Goal: Task Accomplishment & Management: Complete application form

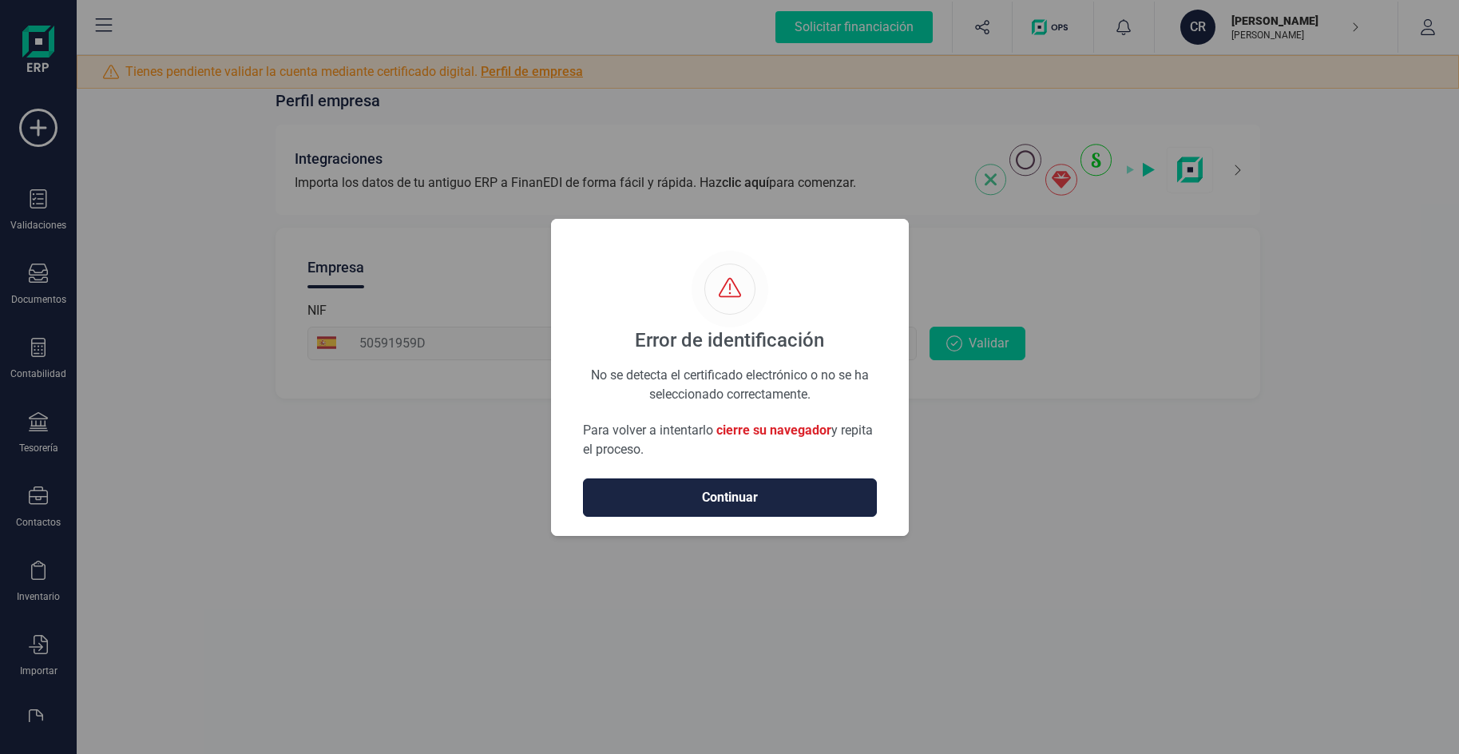
click at [780, 498] on span "Continuar" at bounding box center [730, 497] width 260 height 19
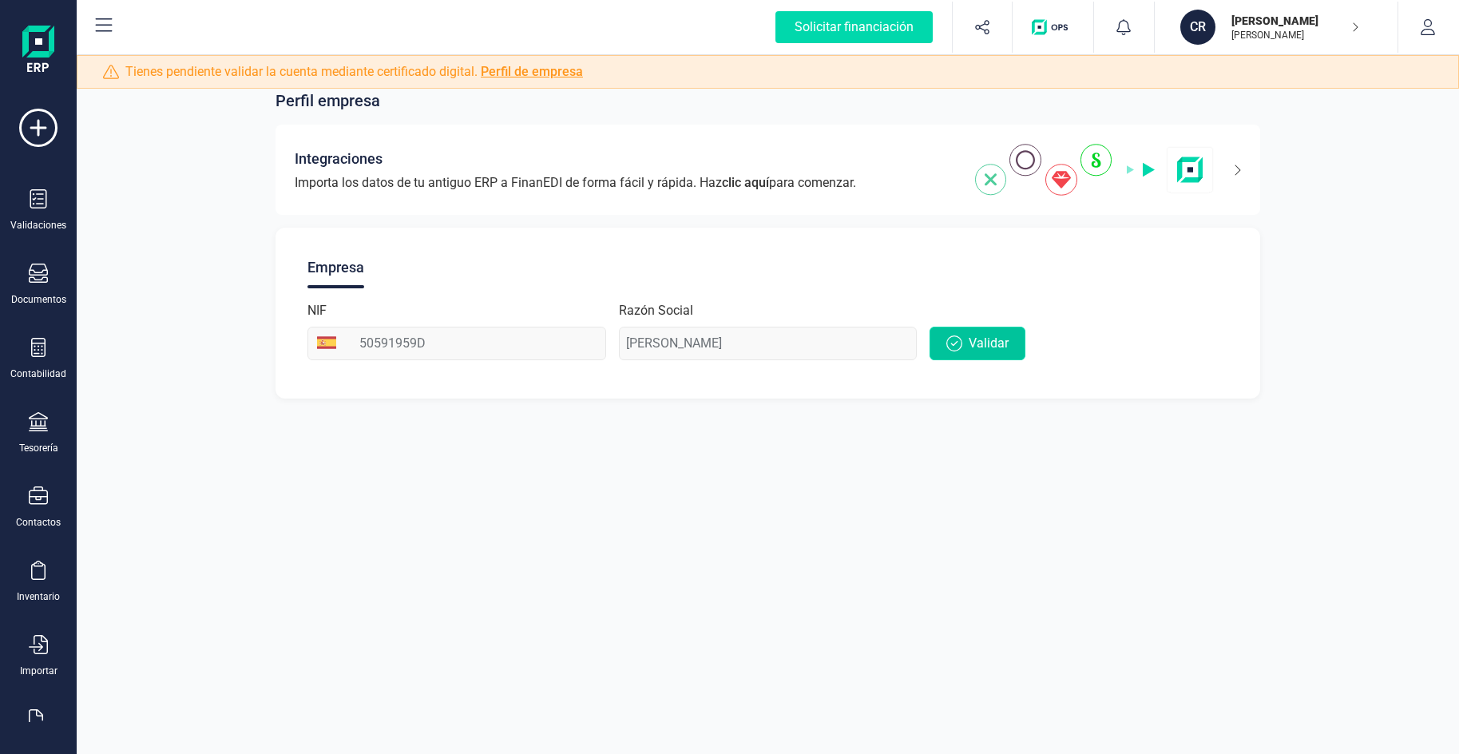
click at [965, 343] on button "Validar" at bounding box center [978, 344] width 96 height 34
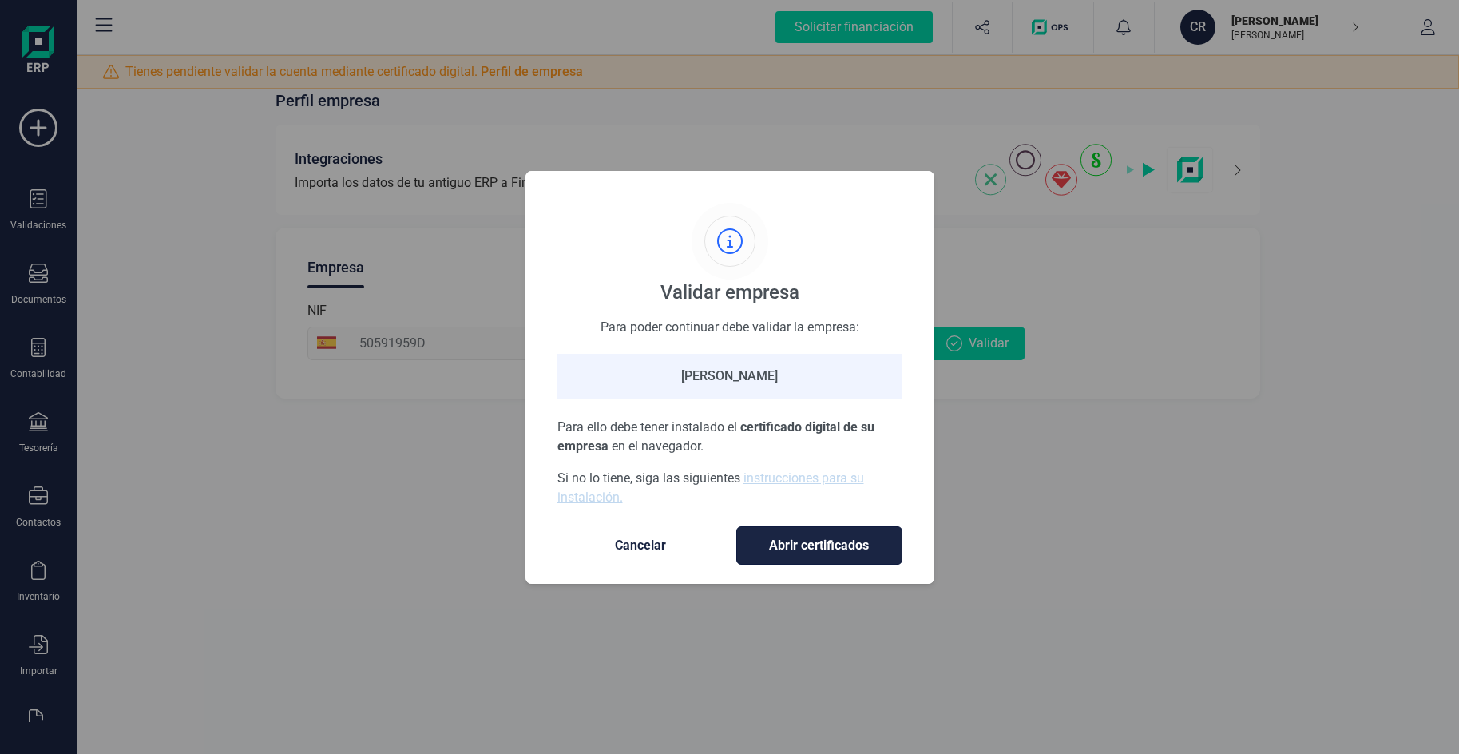
click at [802, 548] on span "Abrir certificados" at bounding box center [819, 545] width 133 height 19
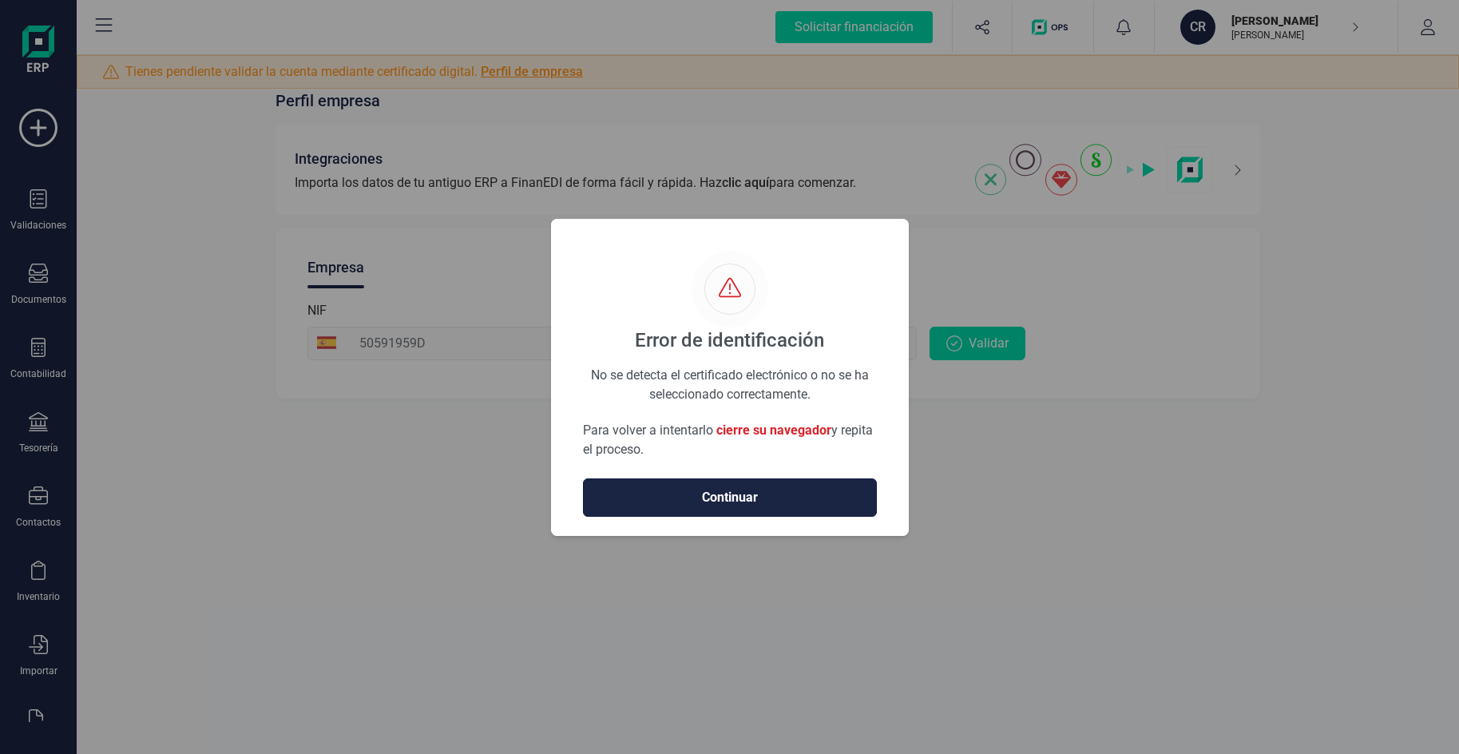
click at [770, 486] on button "Continuar" at bounding box center [730, 497] width 294 height 38
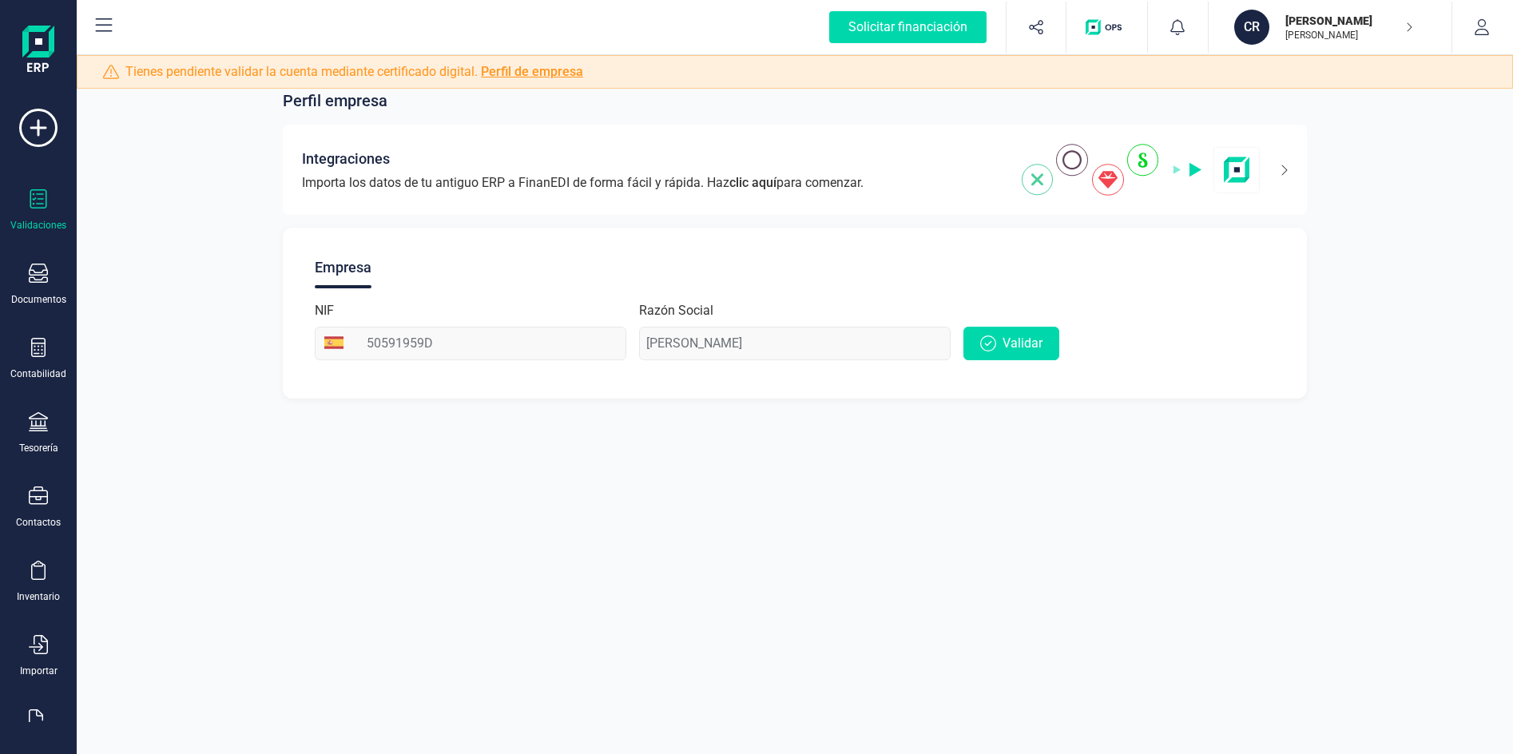
click at [41, 201] on icon at bounding box center [38, 198] width 19 height 19
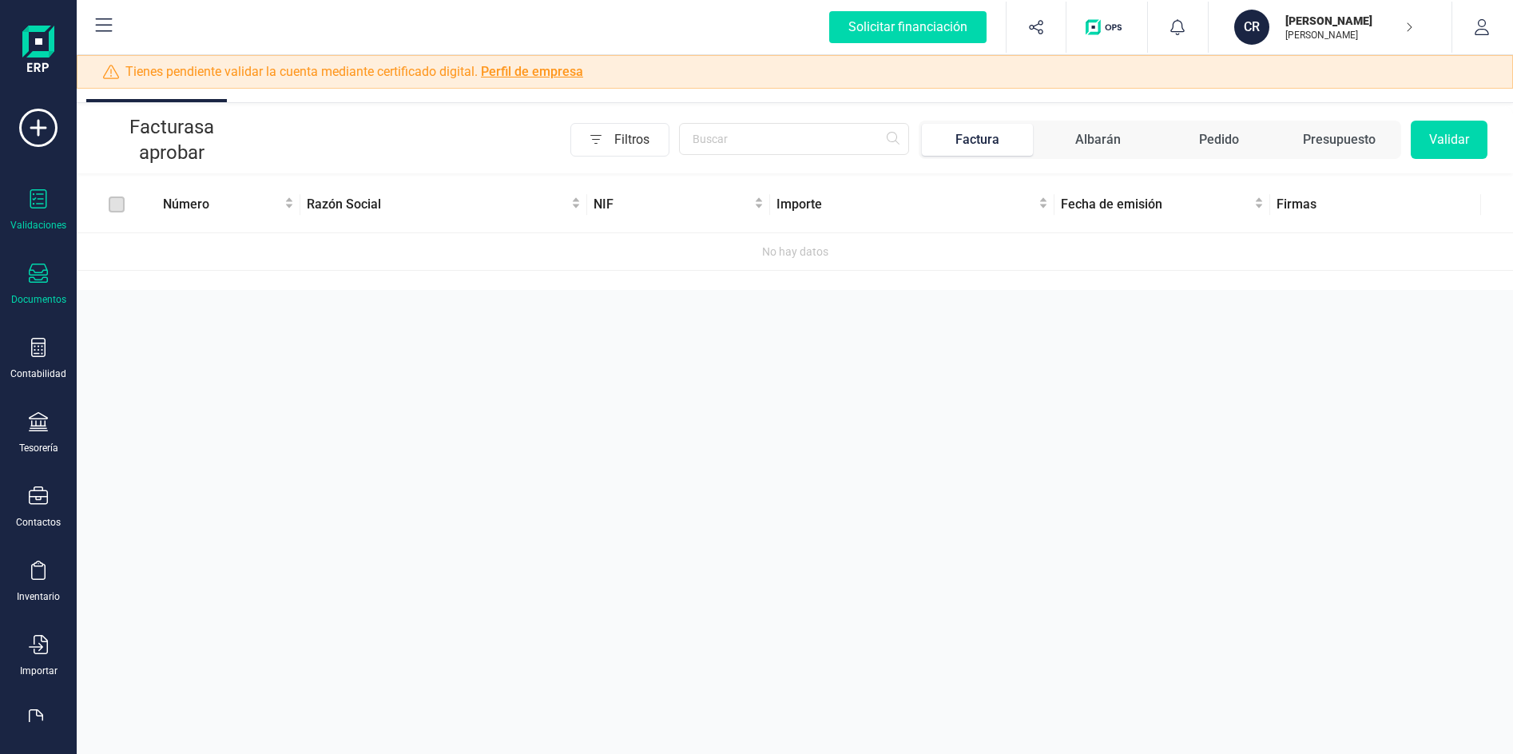
click at [53, 278] on div "Documentos" at bounding box center [38, 285] width 64 height 42
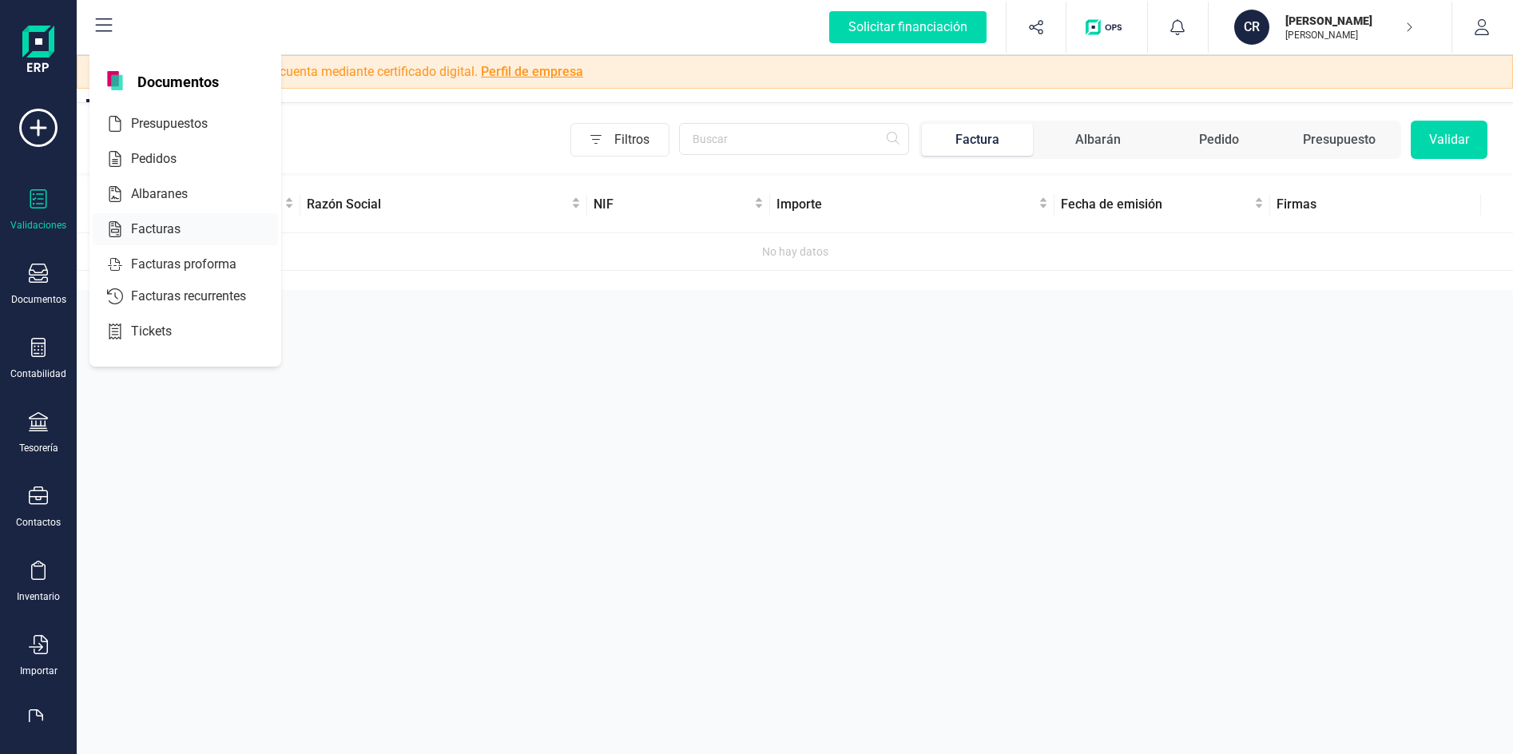
click at [182, 224] on div at bounding box center [194, 229] width 29 height 19
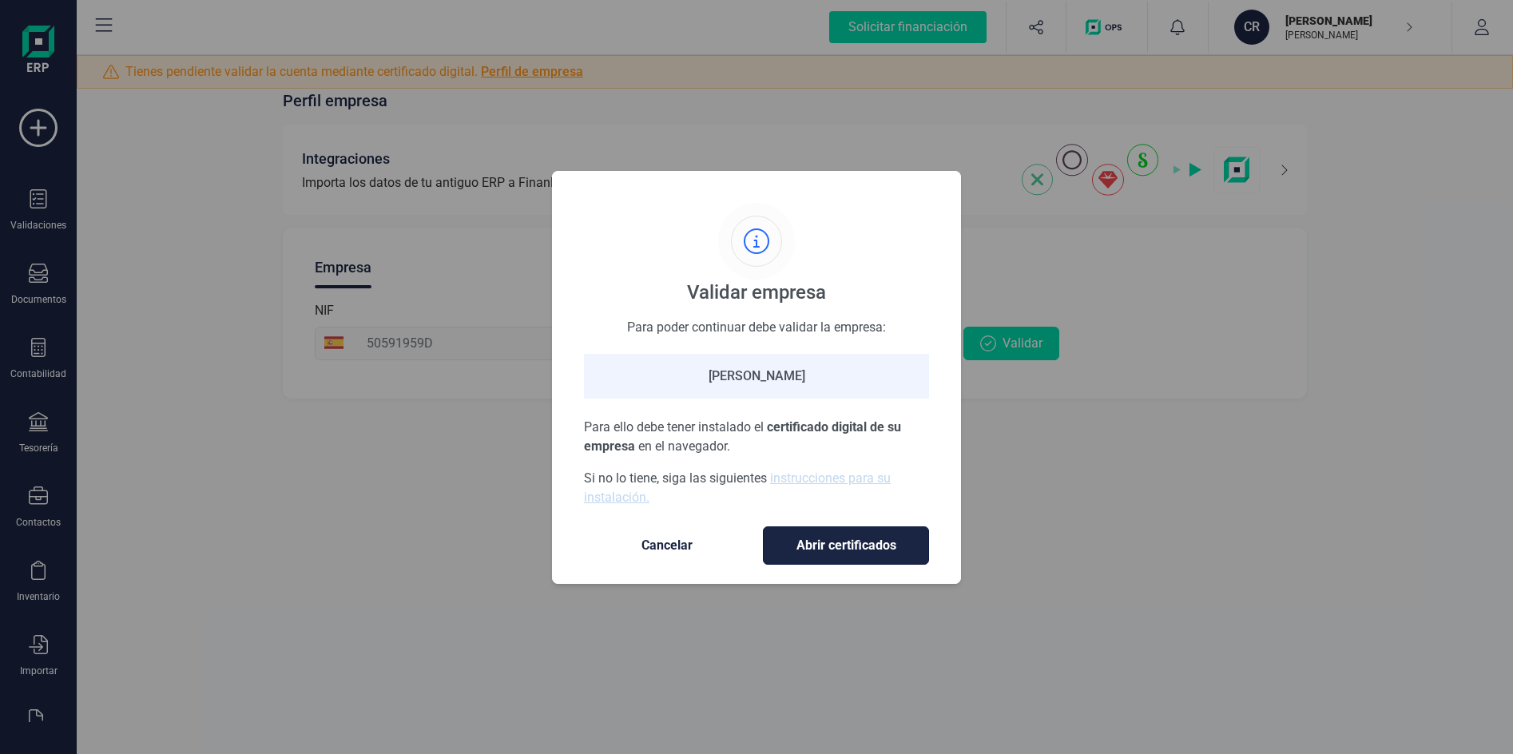
click at [855, 546] on span "Abrir certificados" at bounding box center [845, 545] width 133 height 19
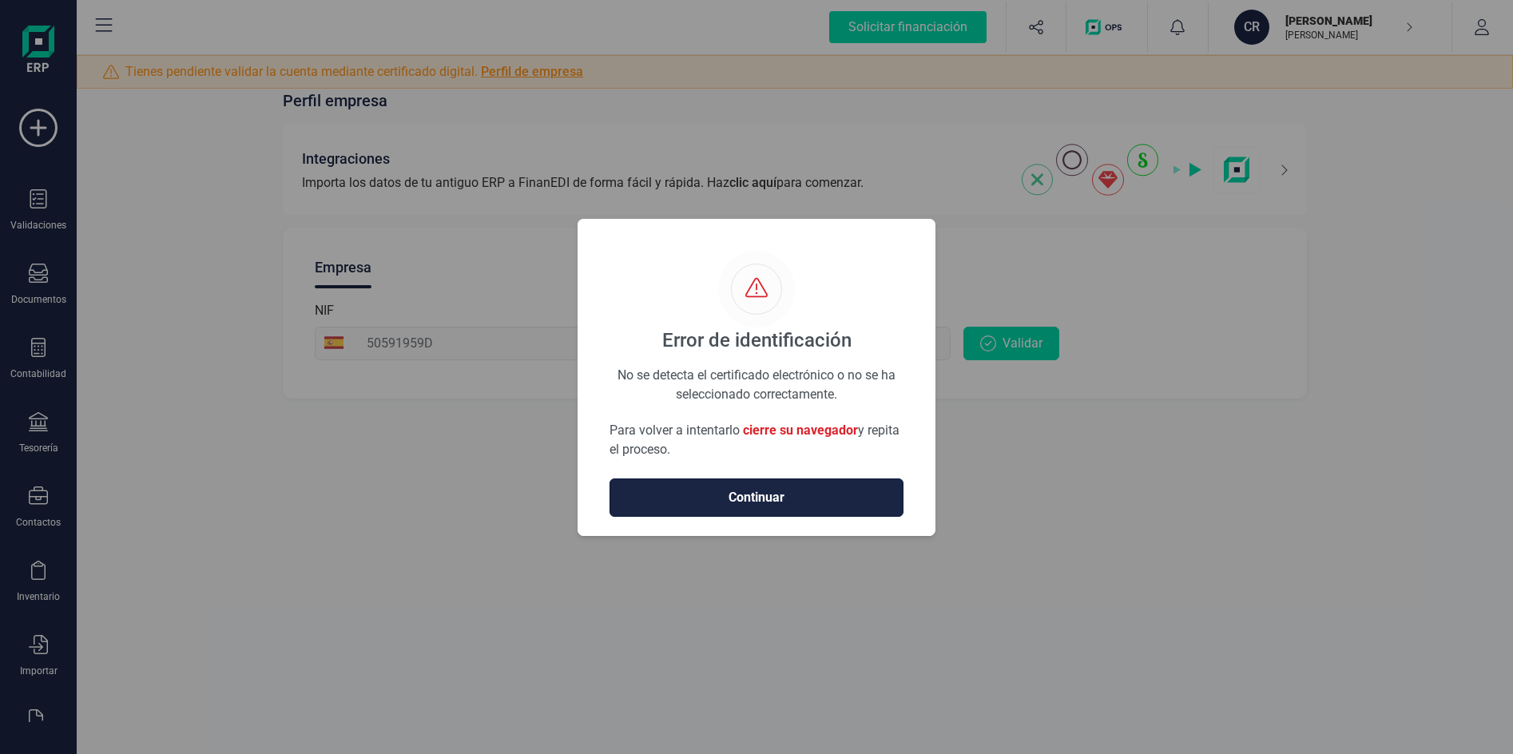
click at [824, 497] on span "Continuar" at bounding box center [756, 497] width 260 height 19
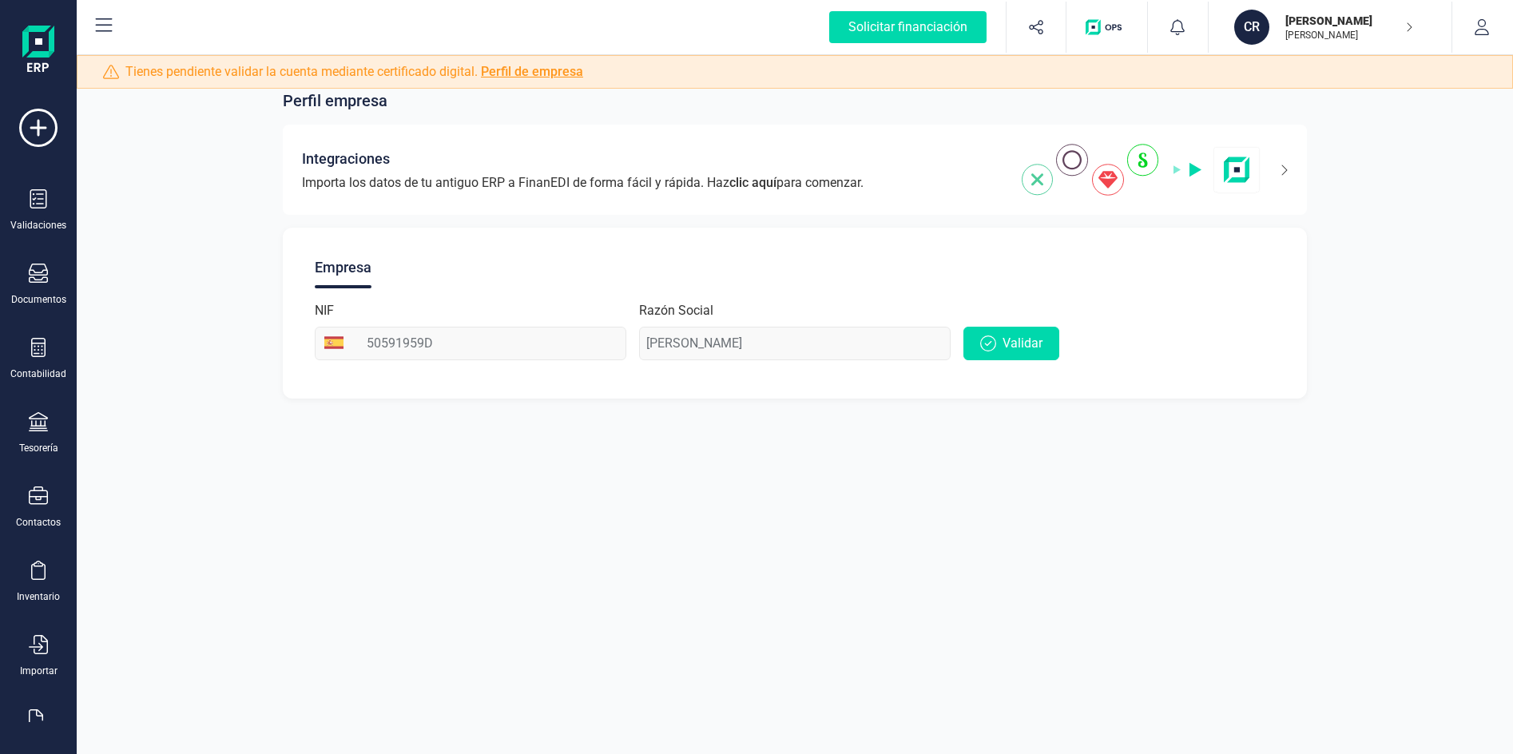
click at [568, 77] on link "Perfil de empresa" at bounding box center [532, 71] width 102 height 15
click at [1031, 341] on span "Validar" at bounding box center [1022, 343] width 40 height 19
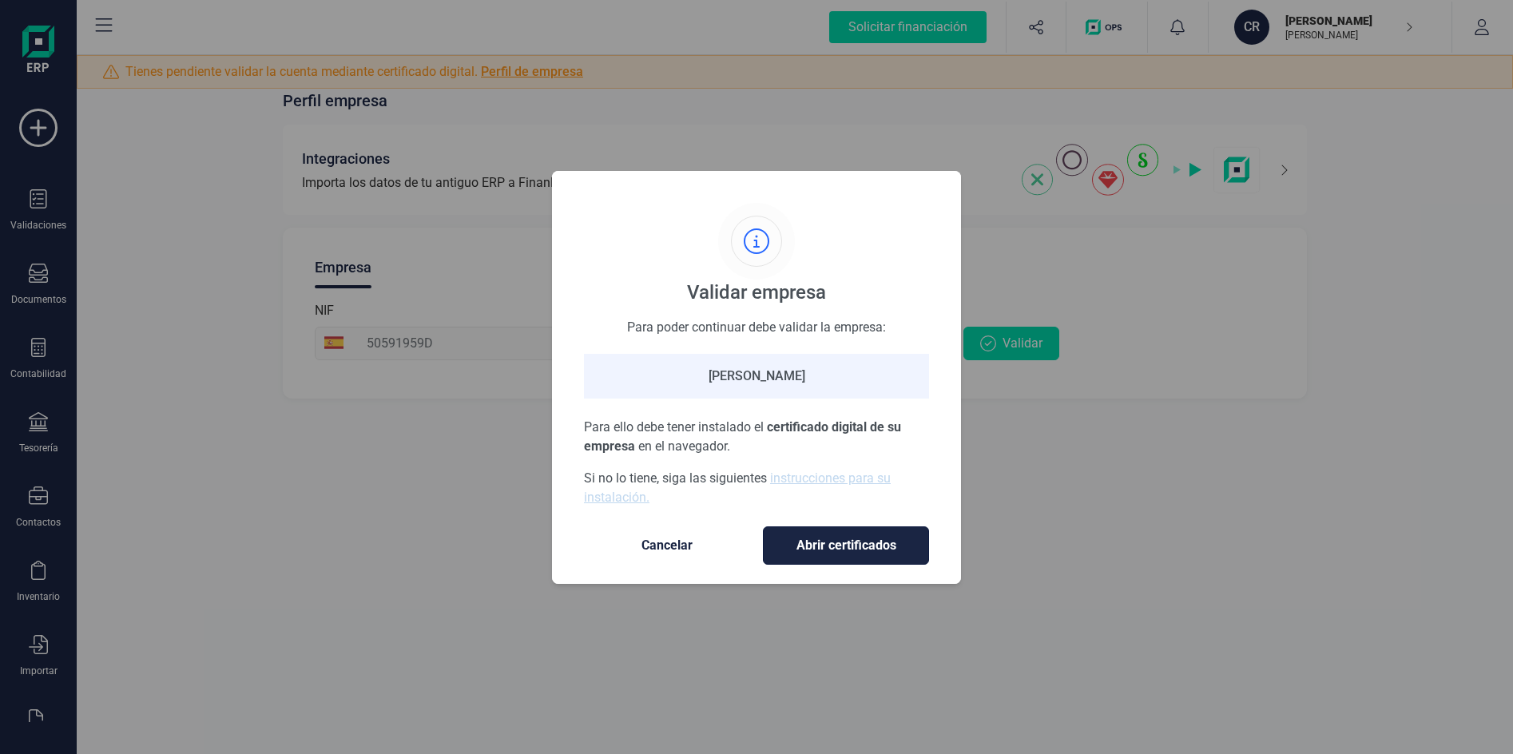
click at [809, 533] on button "Abrir certificados" at bounding box center [846, 545] width 166 height 38
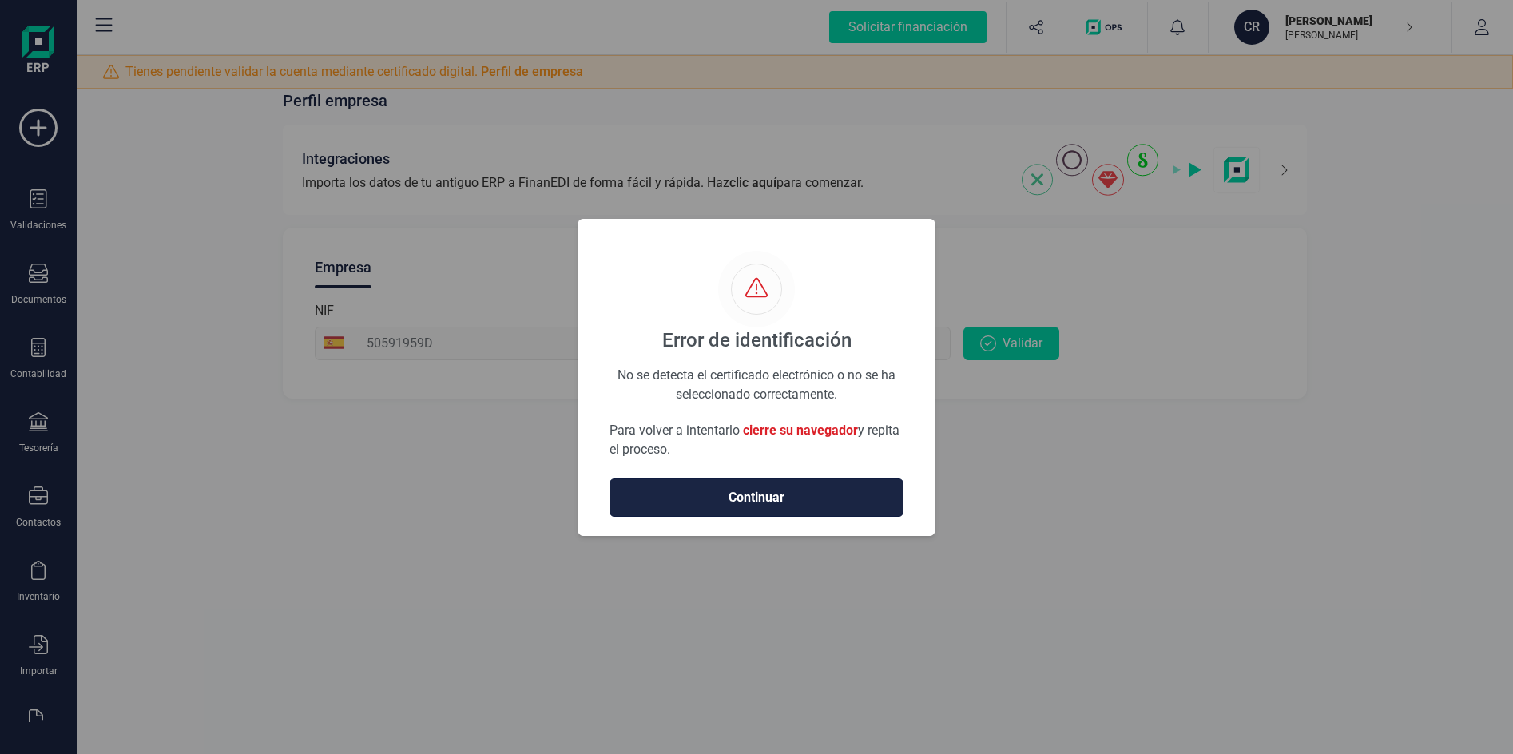
click at [798, 510] on button "Continuar" at bounding box center [756, 497] width 294 height 38
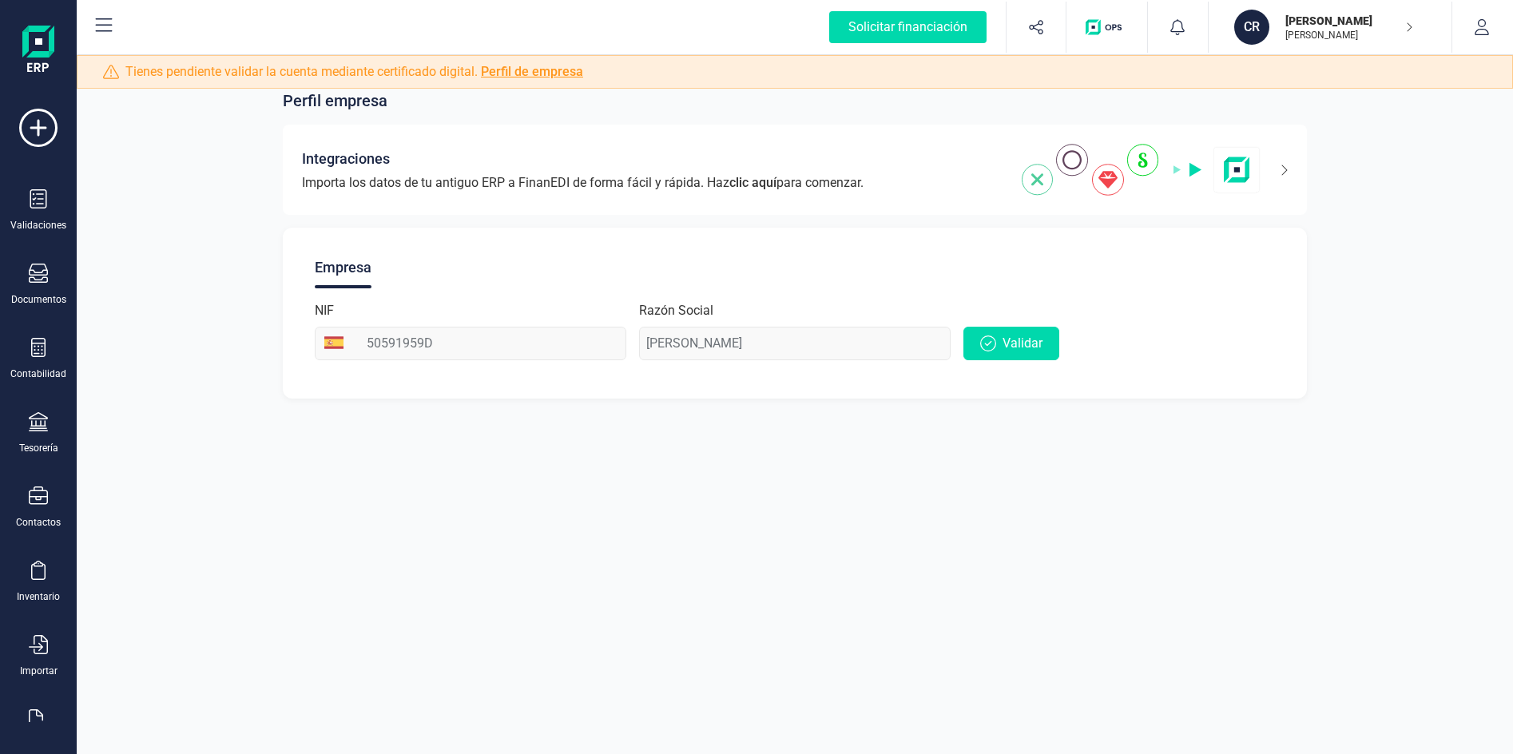
click at [998, 360] on div "Empresa NIF 50591959D Razón Social [PERSON_NAME]" at bounding box center [795, 313] width 1025 height 171
click at [998, 341] on button "Validar" at bounding box center [1011, 344] width 96 height 34
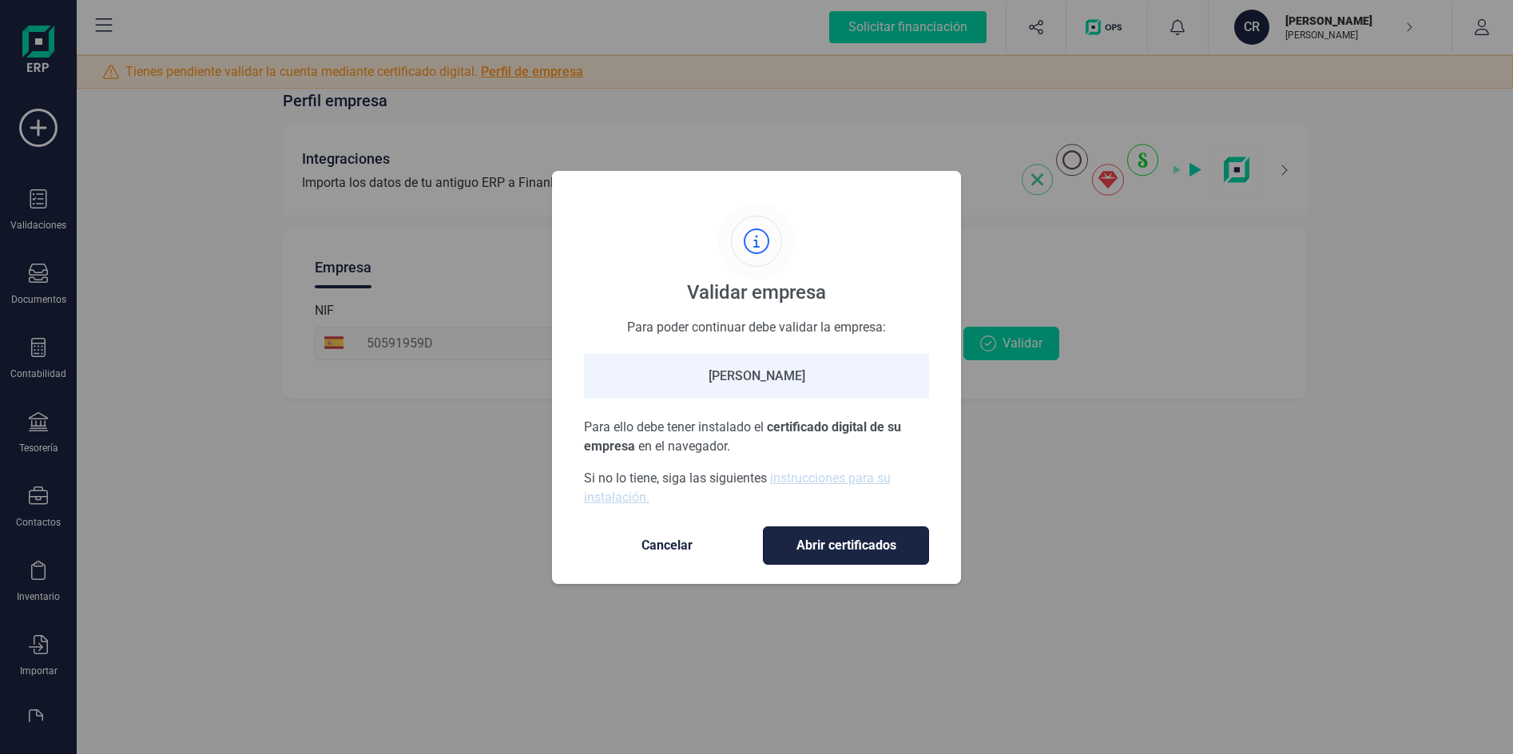
click at [851, 553] on span "Abrir certificados" at bounding box center [845, 545] width 133 height 19
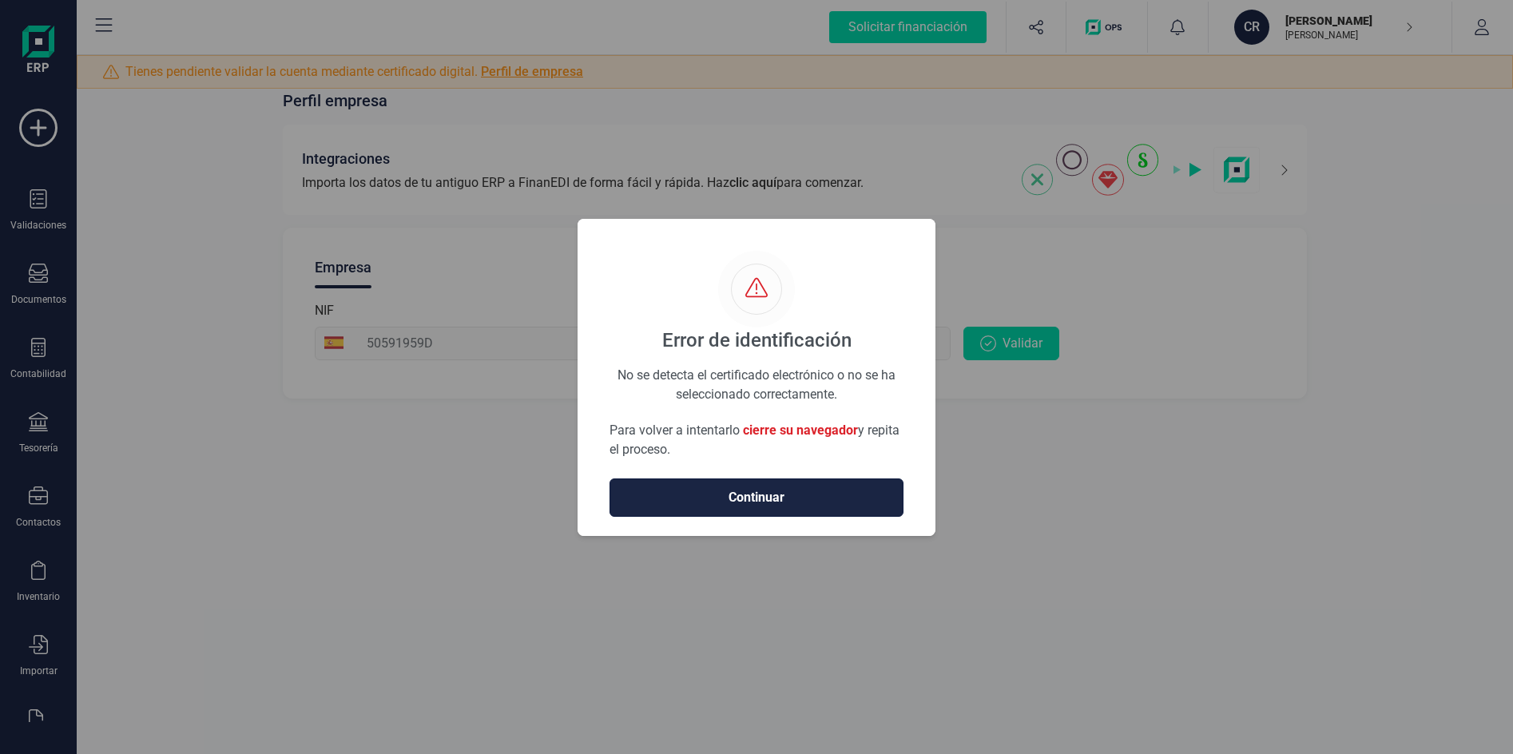
click at [801, 491] on span "Continuar" at bounding box center [756, 497] width 260 height 19
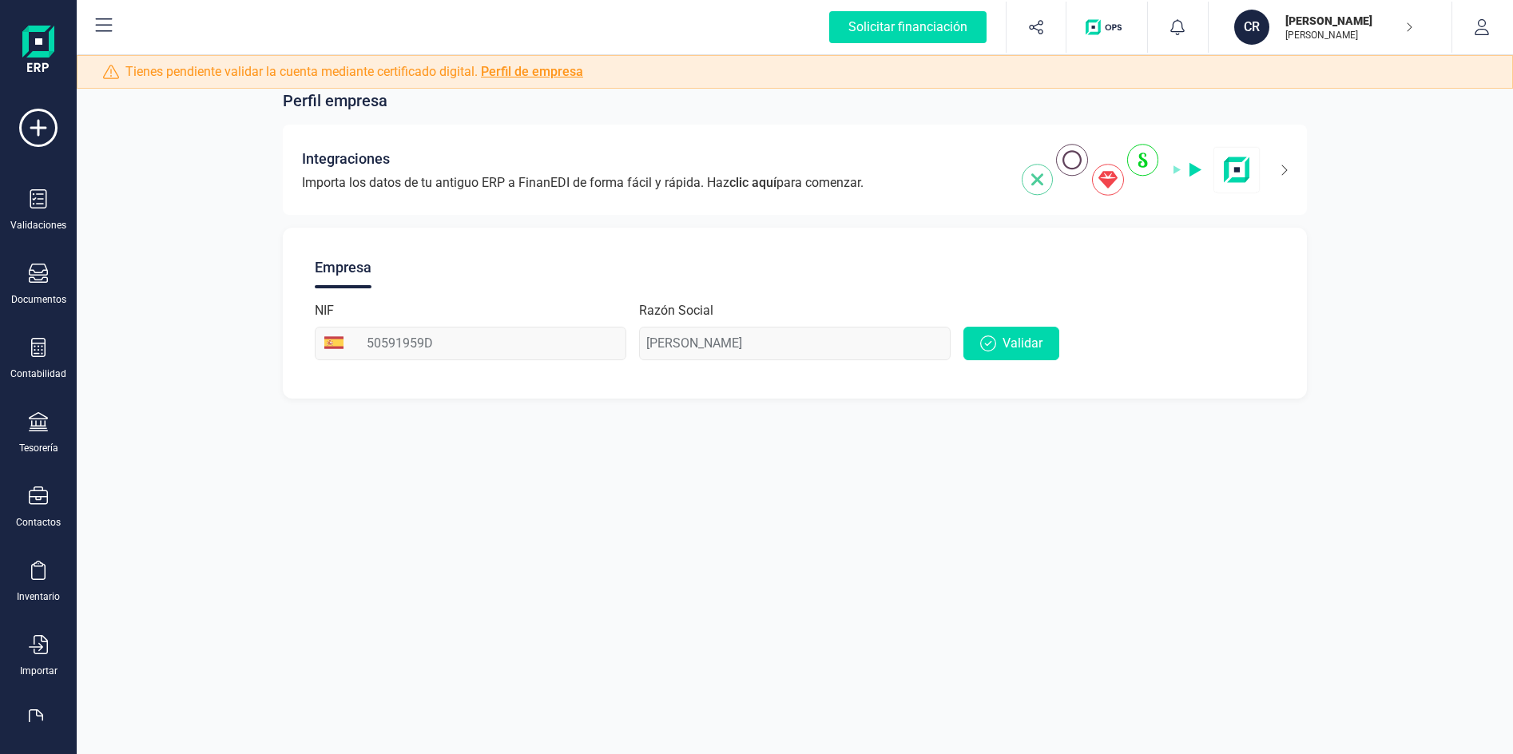
click at [1380, 22] on p "[PERSON_NAME]" at bounding box center [1349, 21] width 128 height 16
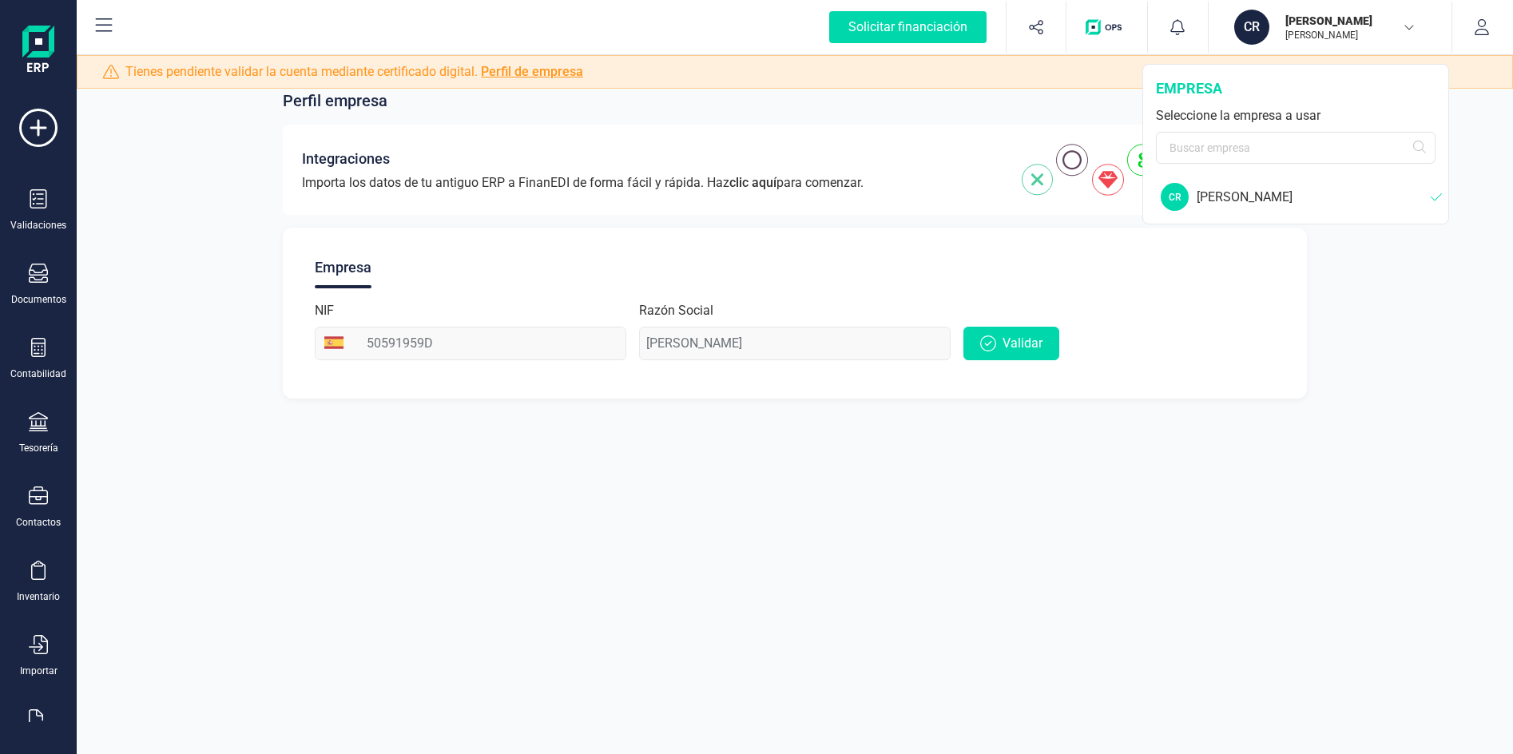
click at [1322, 198] on div "[PERSON_NAME]" at bounding box center [1313, 197] width 234 height 19
click at [782, 128] on div "Integraciones Importa los datos de tu antiguo ERP a FinanEDI de forma fácil y r…" at bounding box center [795, 170] width 1025 height 90
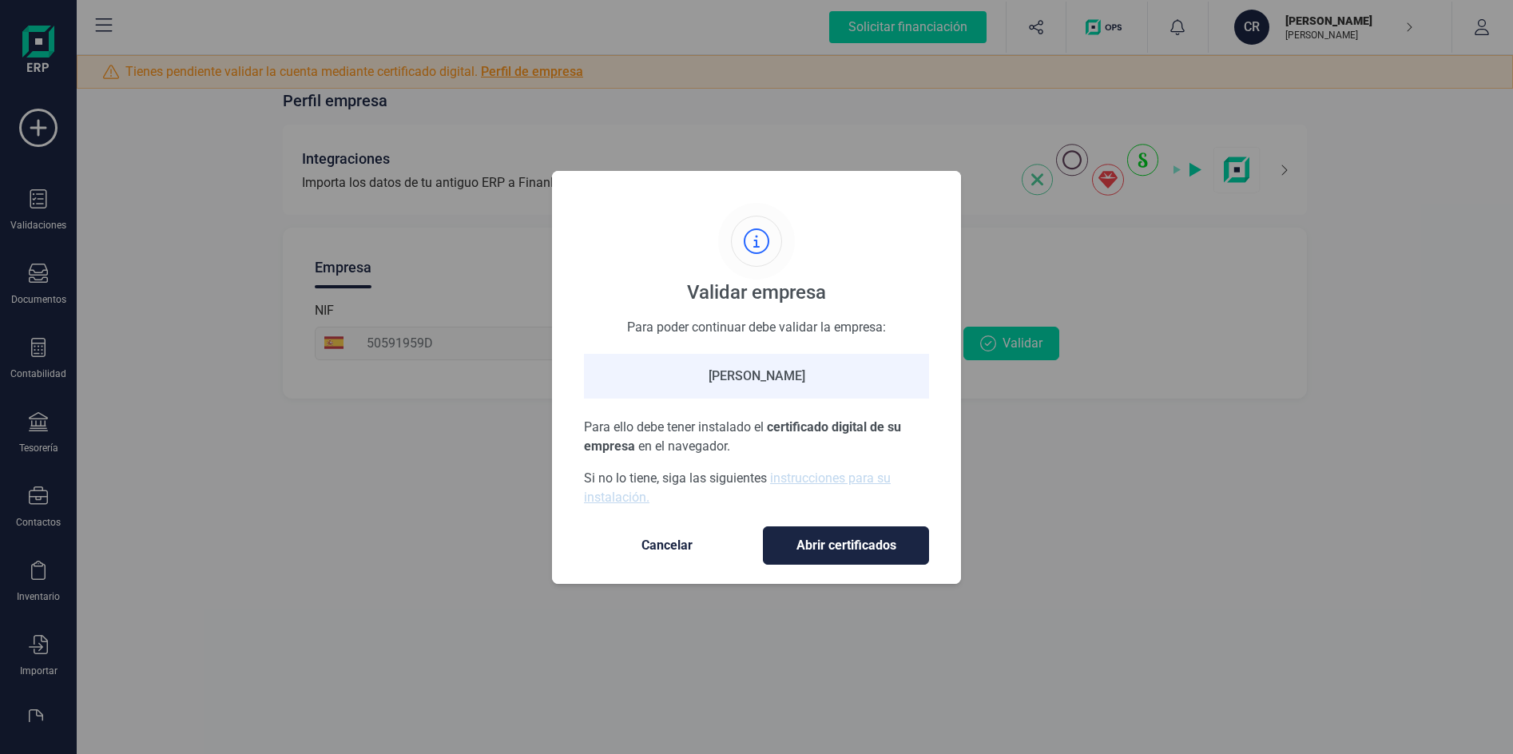
click at [450, 265] on div "Validar empresa Para poder continuar debe validar la empresa: [PERSON_NAME] Par…" at bounding box center [756, 377] width 1513 height 754
click at [674, 544] on span "Cancelar" at bounding box center [667, 545] width 134 height 19
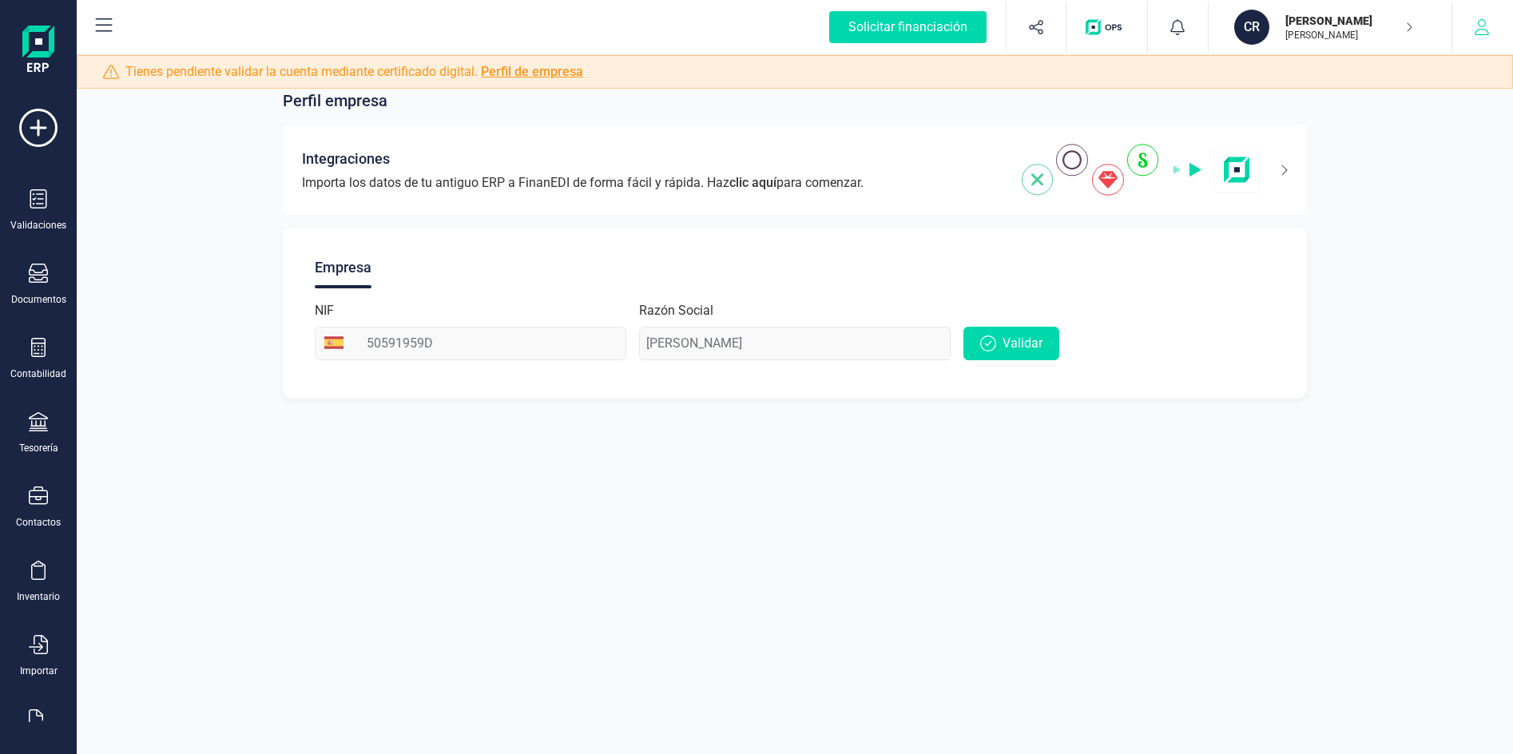
click at [1475, 29] on icon "button" at bounding box center [1482, 27] width 16 height 16
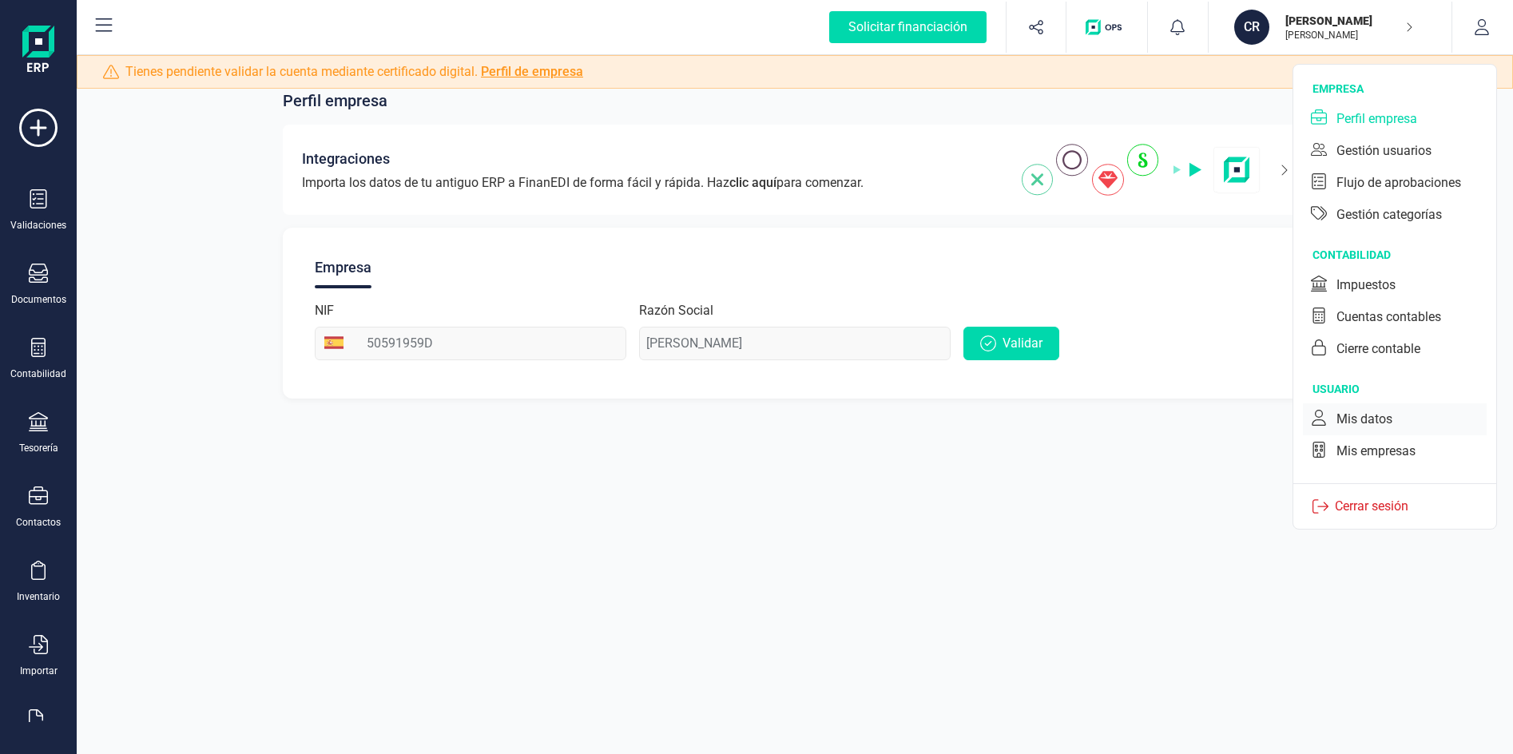
click at [1376, 430] on div "Mis datos" at bounding box center [1395, 419] width 184 height 32
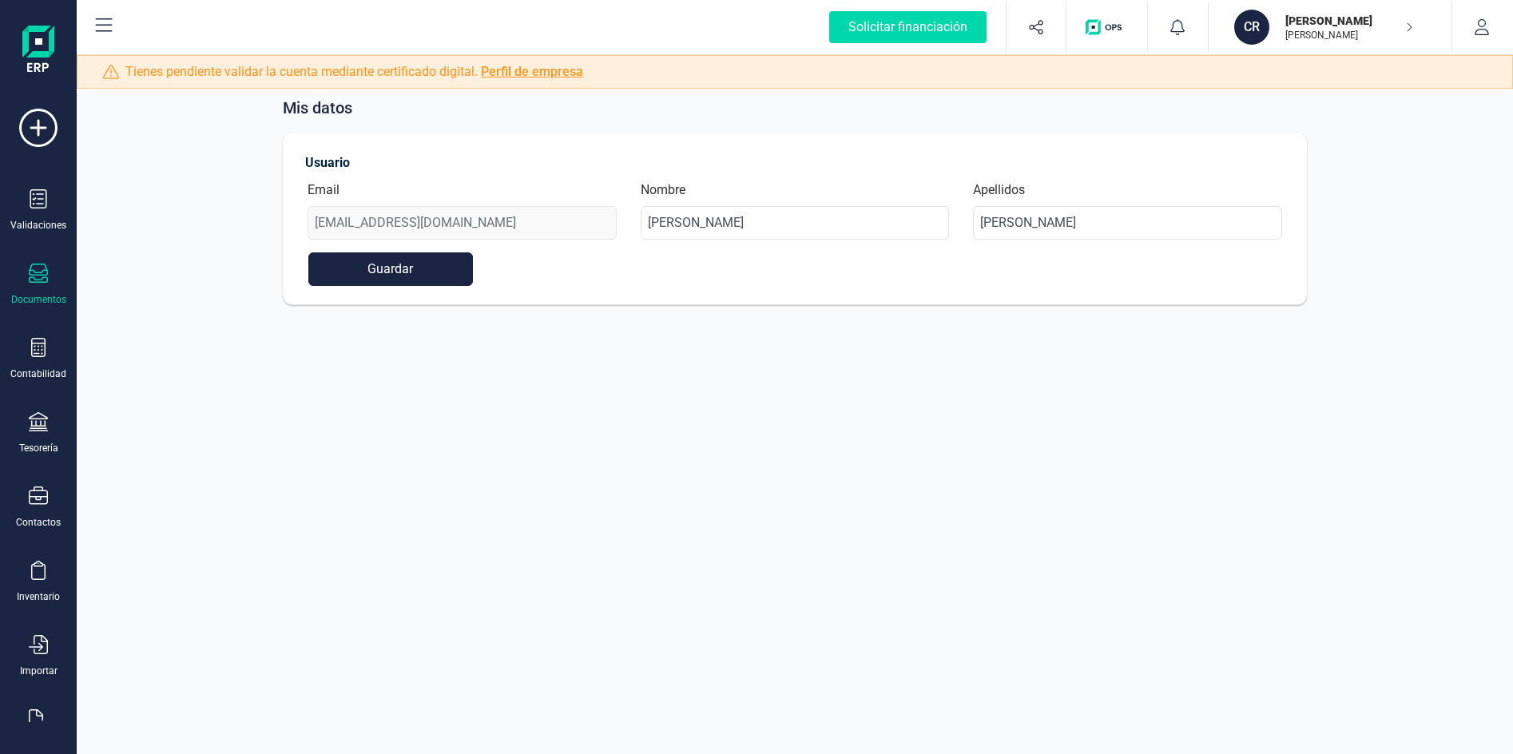
click at [25, 299] on div "Documentos" at bounding box center [38, 299] width 55 height 13
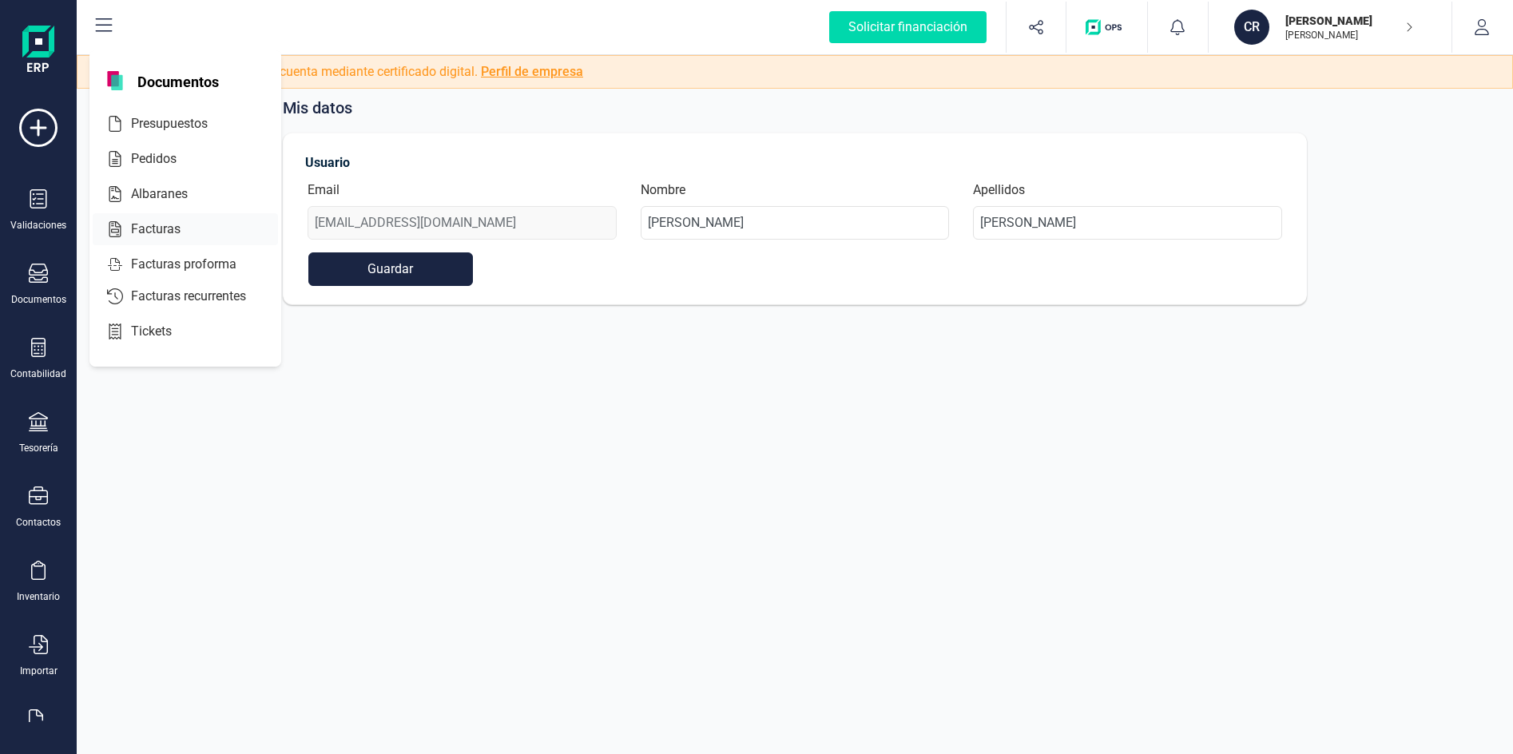
click at [173, 228] on span "Facturas" at bounding box center [167, 229] width 85 height 19
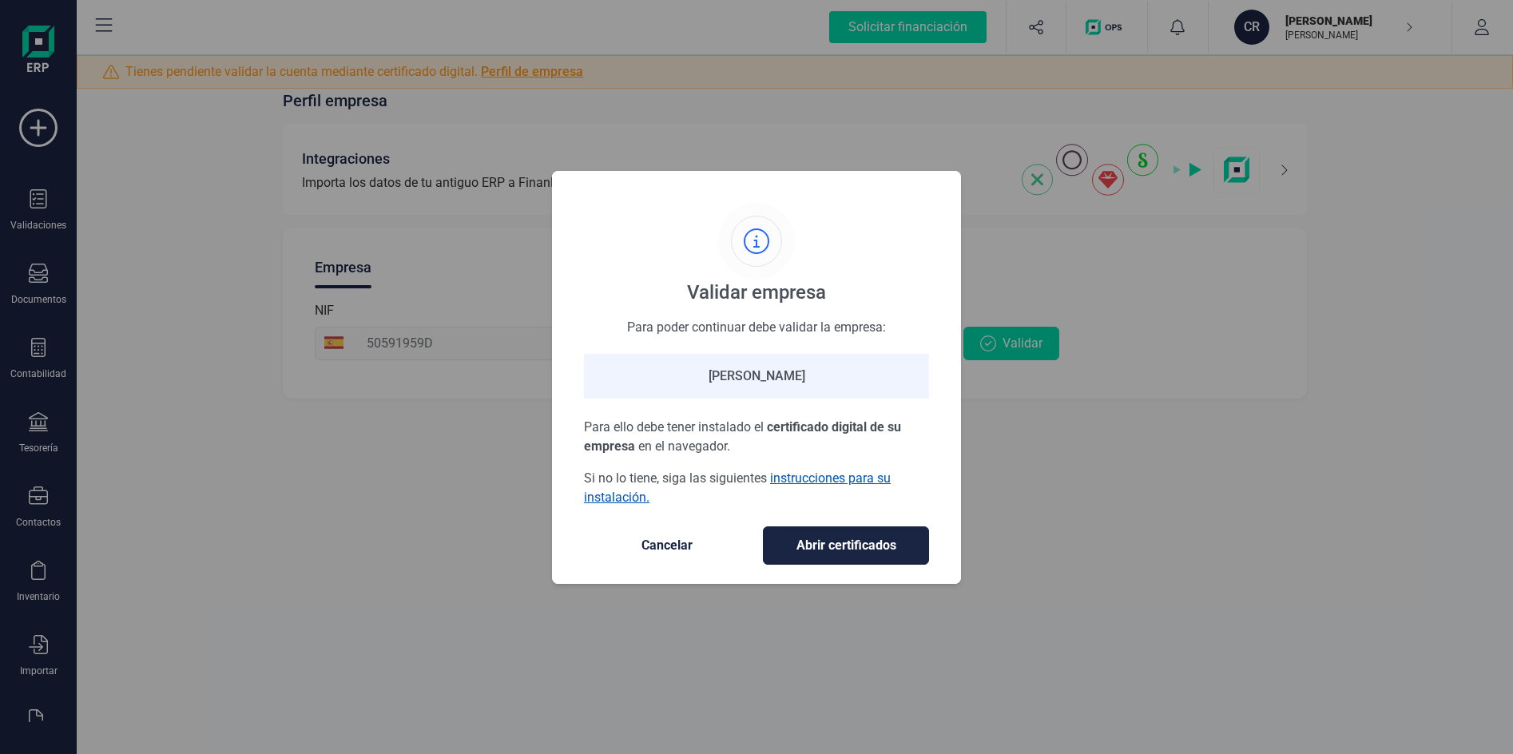
click at [626, 494] on link "instrucciones para su instalación." at bounding box center [737, 487] width 307 height 34
click at [409, 417] on div "Validar empresa Para poder continuar debe validar la empresa: [PERSON_NAME] Par…" at bounding box center [756, 377] width 1513 height 754
click at [813, 555] on button "Abrir certificados" at bounding box center [846, 545] width 166 height 38
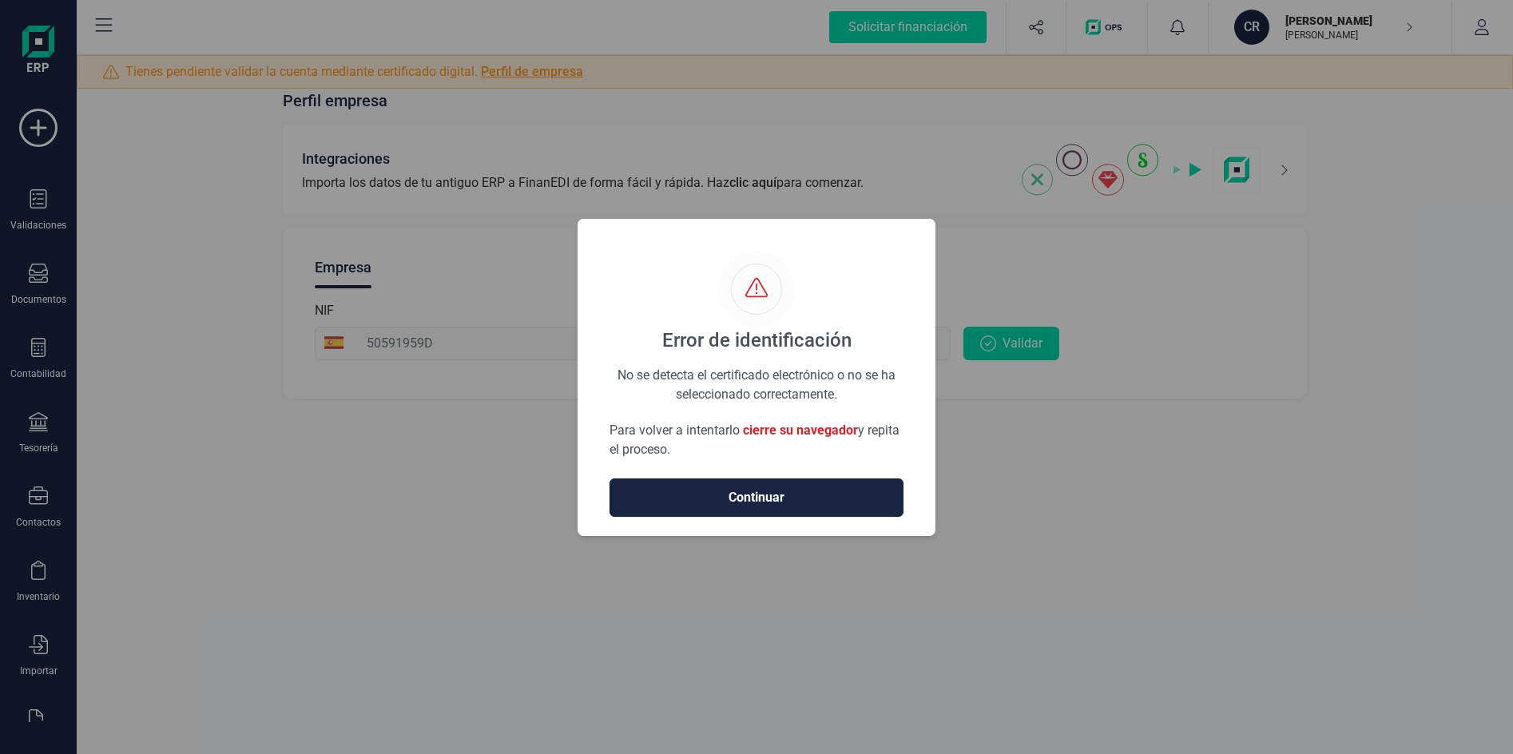
click at [795, 483] on button "Continuar" at bounding box center [756, 497] width 294 height 38
